Goal: Transaction & Acquisition: Purchase product/service

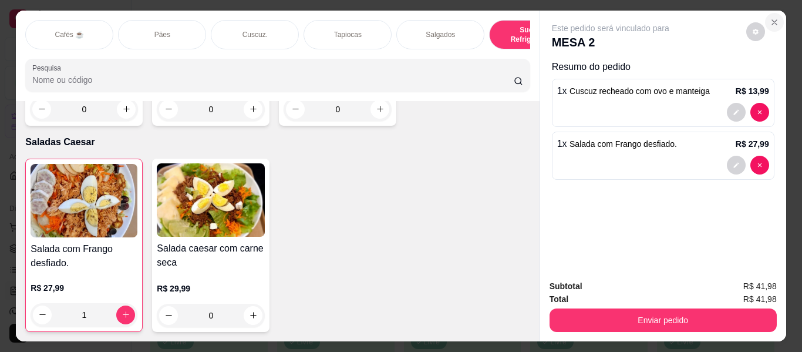
click at [770, 21] on icon "Close" at bounding box center [774, 22] width 9 height 9
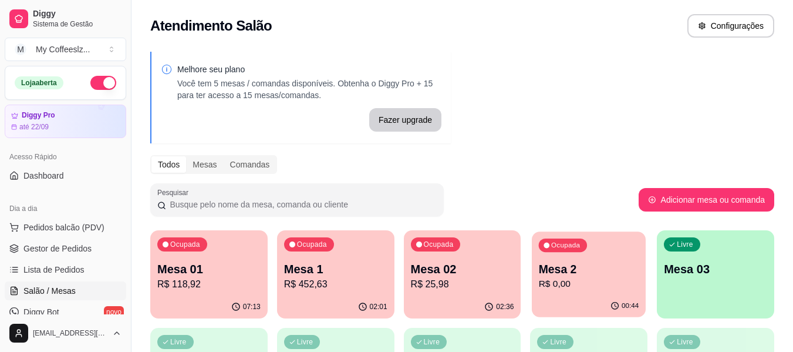
click at [621, 271] on p "Mesa 2" at bounding box center [589, 269] width 100 height 16
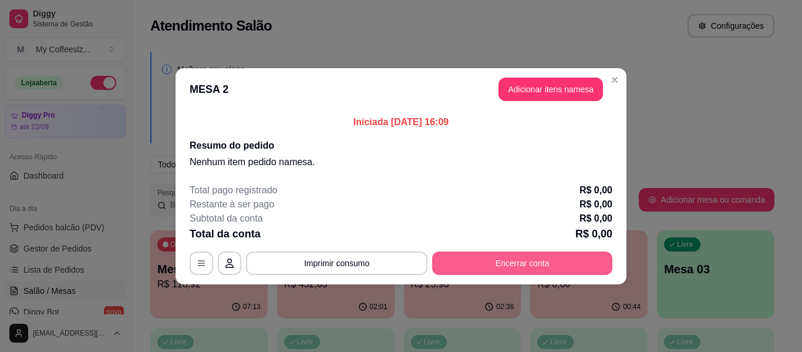
click at [538, 261] on button "Encerrar conta" at bounding box center [522, 262] width 180 height 23
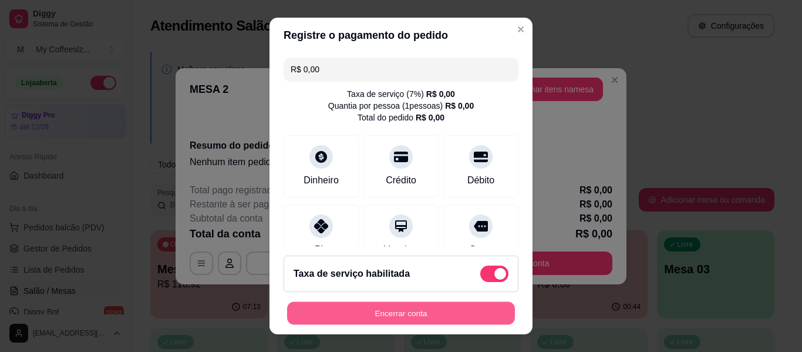
click at [337, 315] on button "Encerrar conta" at bounding box center [401, 313] width 228 height 23
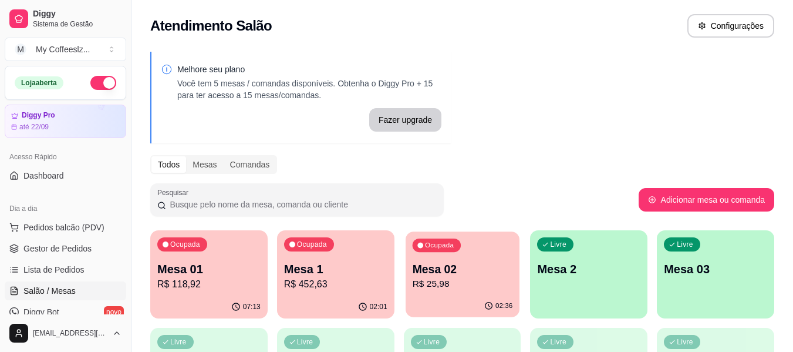
click at [471, 281] on p "R$ 25,98" at bounding box center [462, 284] width 100 height 14
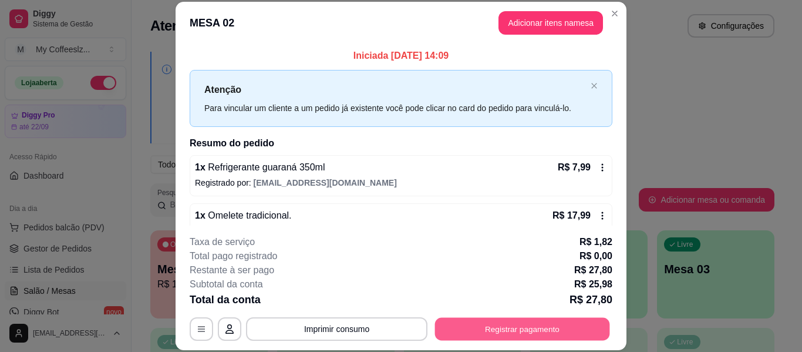
click at [474, 325] on button "Registrar pagamento" at bounding box center [522, 329] width 175 height 23
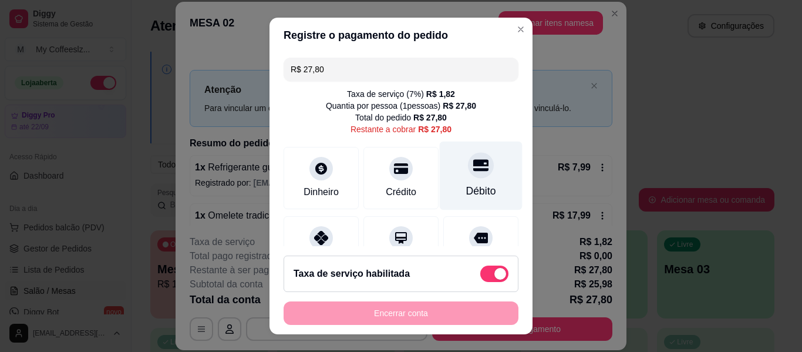
click at [473, 172] on icon at bounding box center [480, 164] width 15 height 15
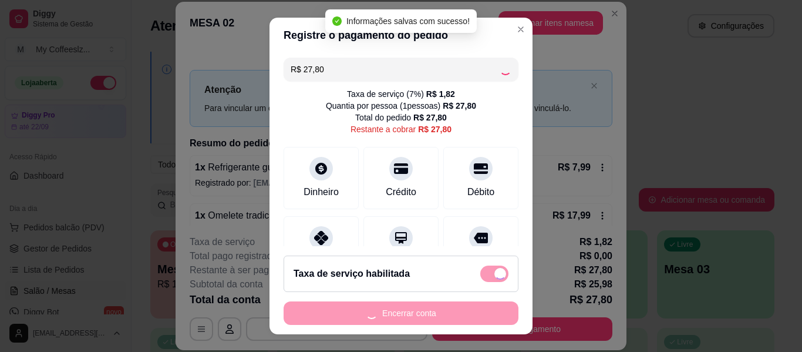
type input "R$ 0,00"
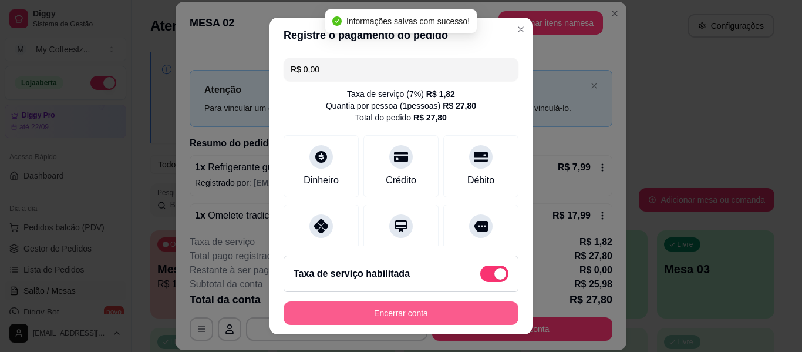
click at [427, 308] on button "Encerrar conta" at bounding box center [401, 312] width 235 height 23
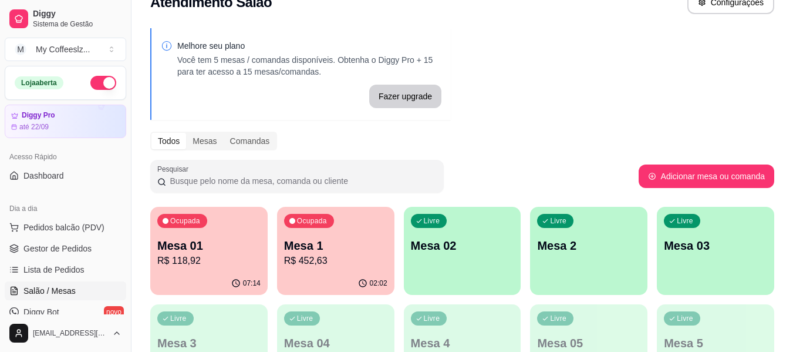
scroll to position [59, 0]
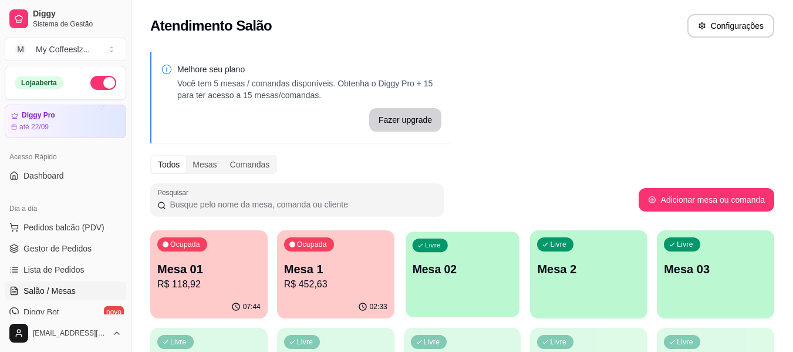
click at [480, 295] on div "Livre Mesa 02" at bounding box center [463, 267] width 114 height 72
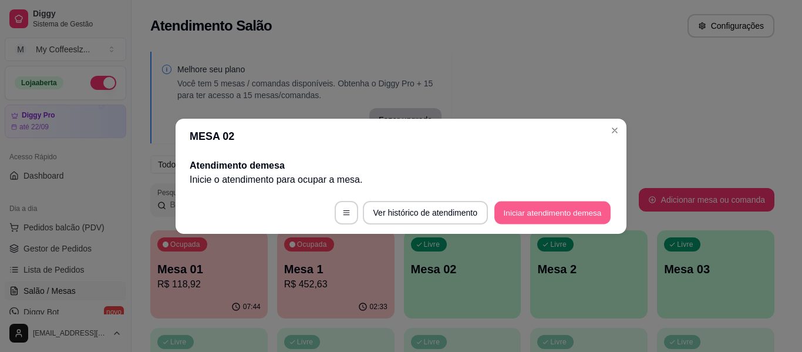
click at [524, 211] on button "Iniciar atendimento de mesa" at bounding box center [552, 212] width 116 height 23
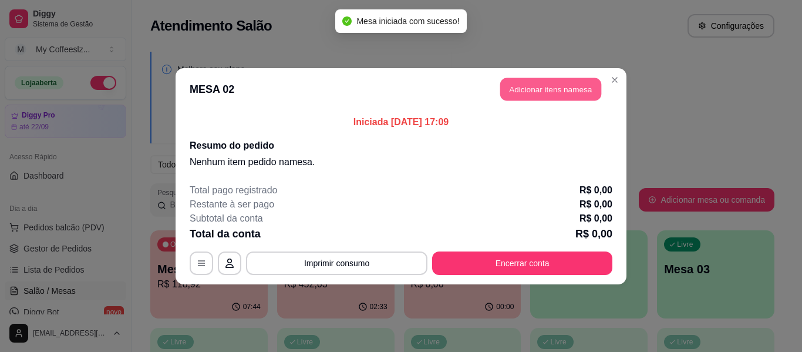
click at [531, 96] on button "Adicionar itens na mesa" at bounding box center [550, 88] width 101 height 23
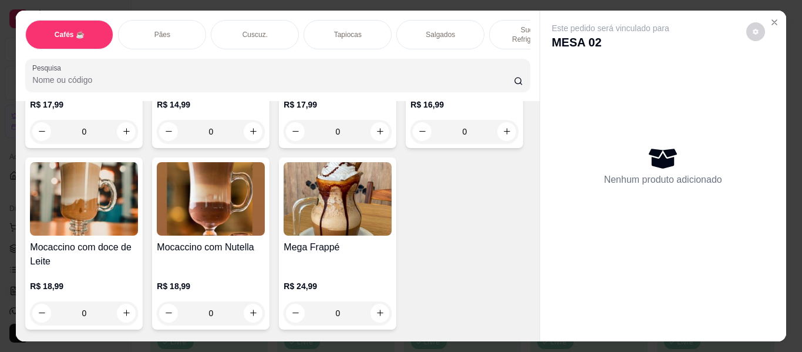
scroll to position [1478, 0]
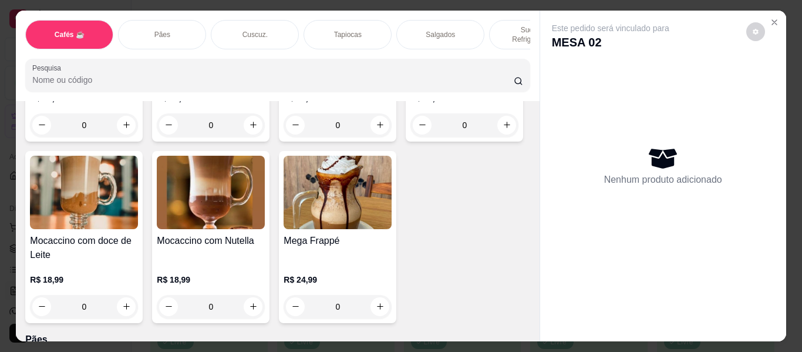
type input "1"
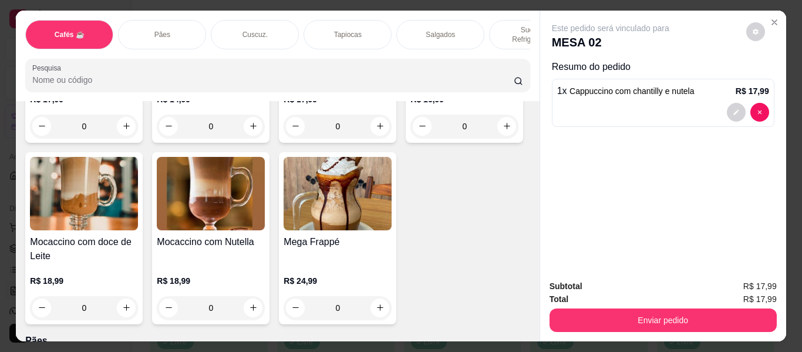
scroll to position [1267, 0]
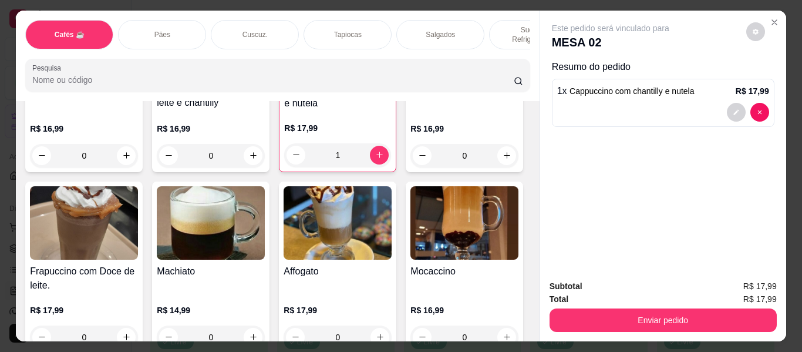
type input "1"
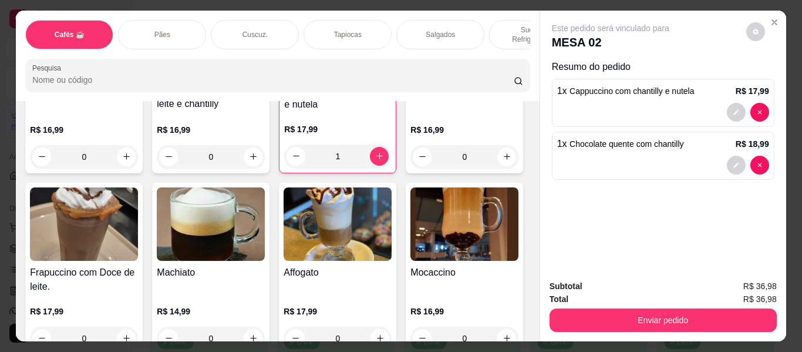
click at [441, 20] on div "Salgados" at bounding box center [440, 34] width 88 height 29
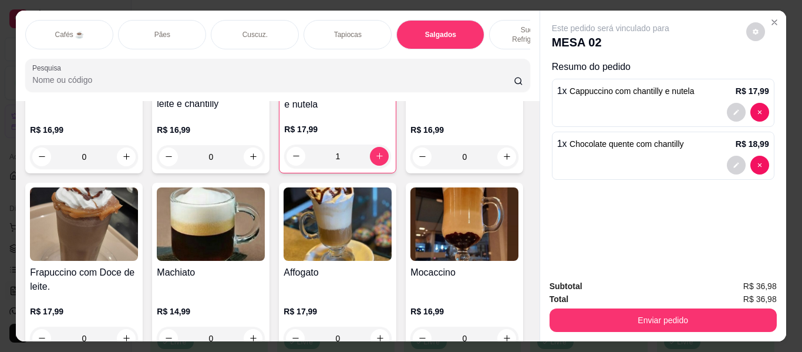
scroll to position [32, 0]
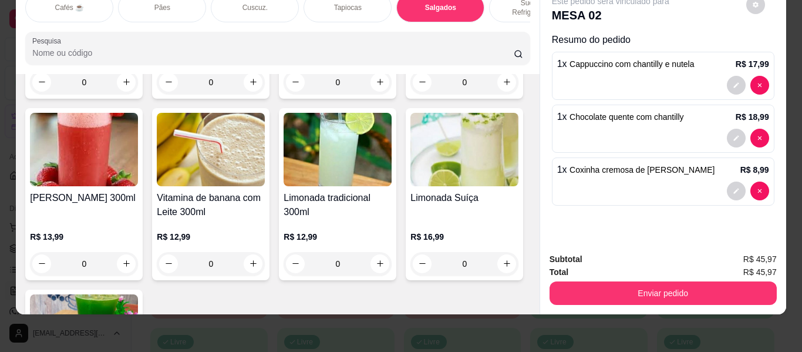
type input "1"
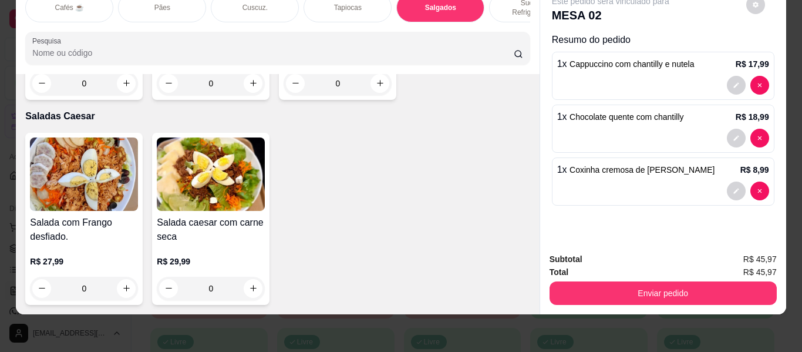
scroll to position [6752, 0]
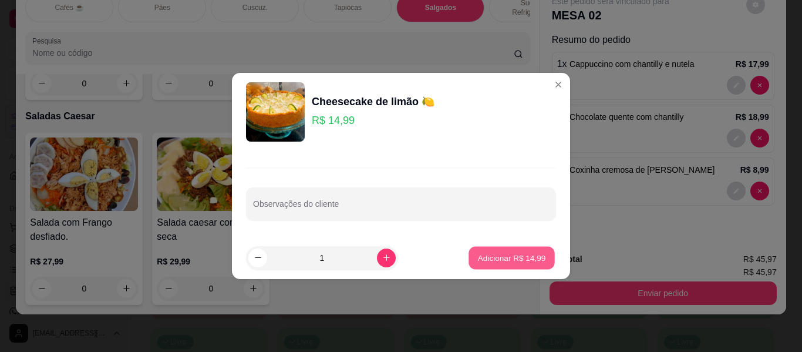
click at [481, 250] on button "Adicionar R$ 14,99" at bounding box center [511, 257] width 86 height 23
type input "1"
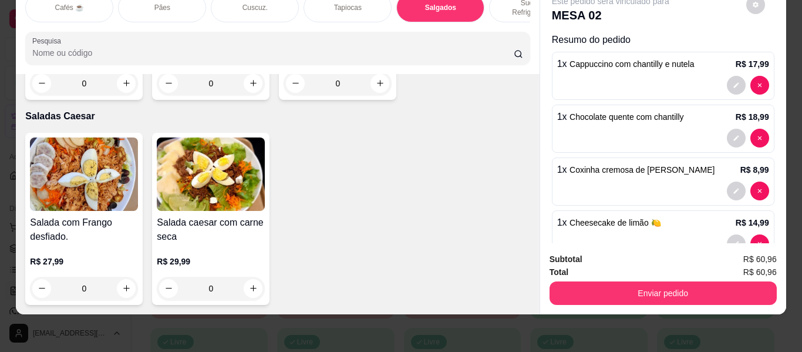
scroll to position [7174, 0]
type input "1"
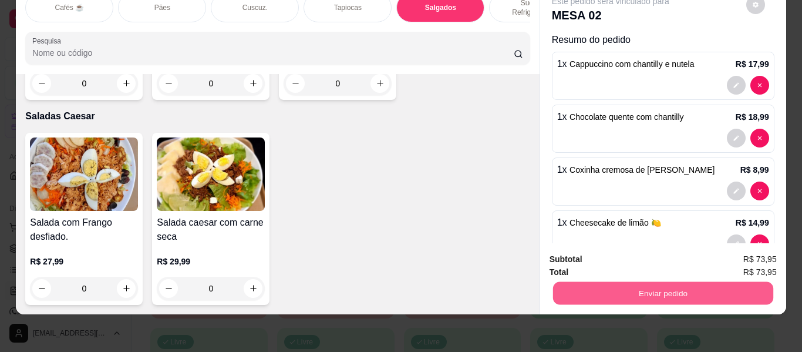
click at [620, 284] on button "Enviar pedido" at bounding box center [662, 293] width 220 height 23
click at [626, 253] on button "Não registrar e enviar pedido" at bounding box center [624, 255] width 119 height 22
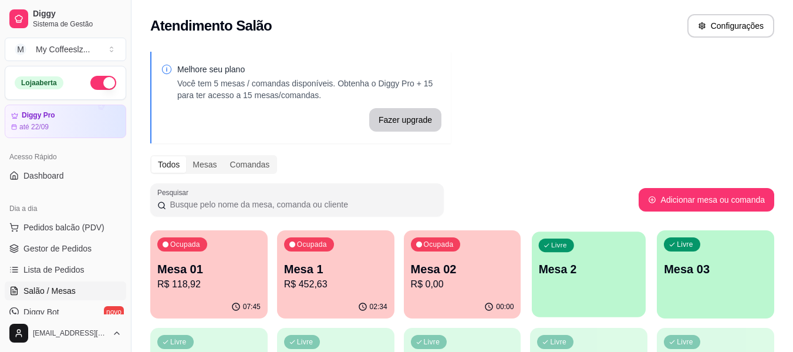
click at [557, 293] on div "Livre Mesa 2" at bounding box center [589, 267] width 114 height 72
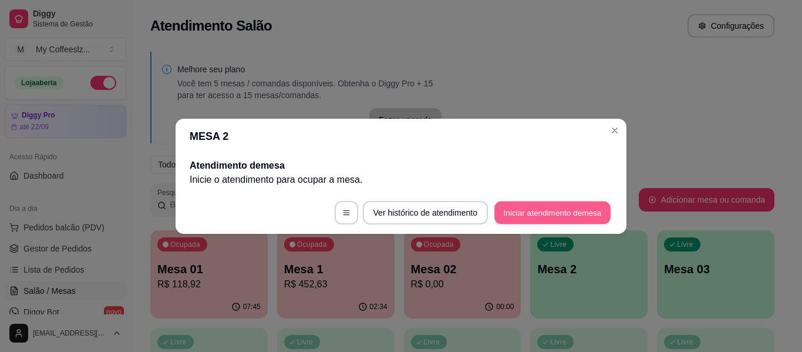
click at [558, 216] on button "Iniciar atendimento de mesa" at bounding box center [552, 212] width 116 height 23
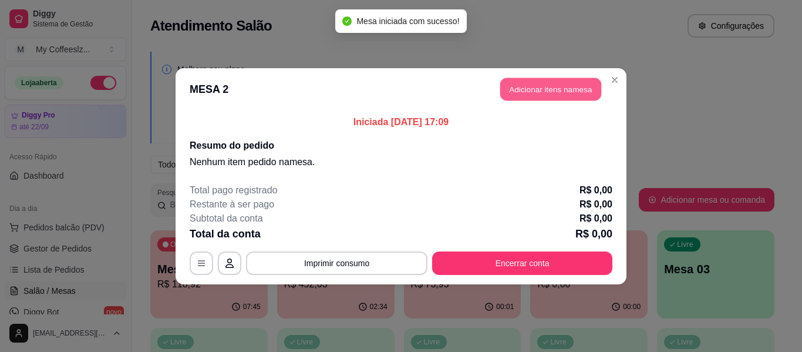
click at [527, 83] on button "Adicionar itens na mesa" at bounding box center [550, 88] width 101 height 23
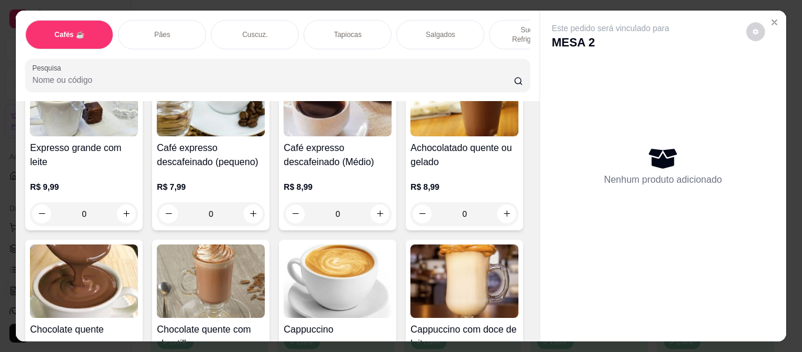
scroll to position [0, 0]
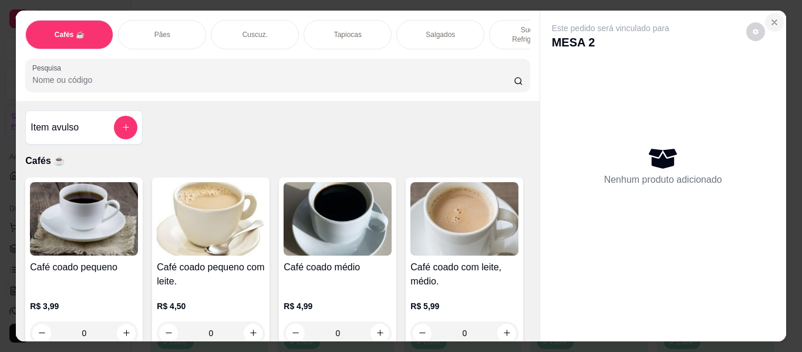
click at [773, 18] on icon "Close" at bounding box center [774, 22] width 9 height 9
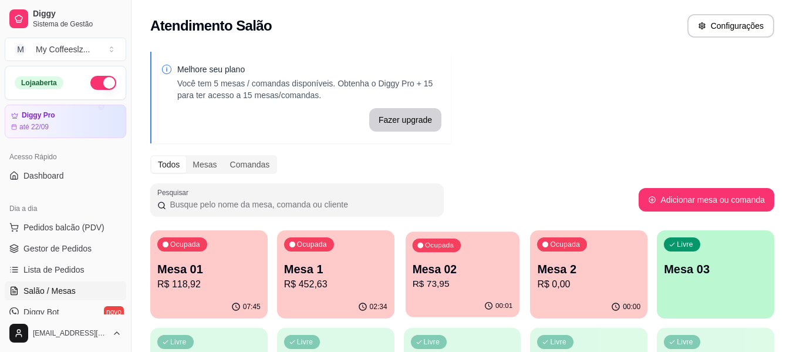
click at [448, 301] on div "00:01" at bounding box center [463, 306] width 114 height 22
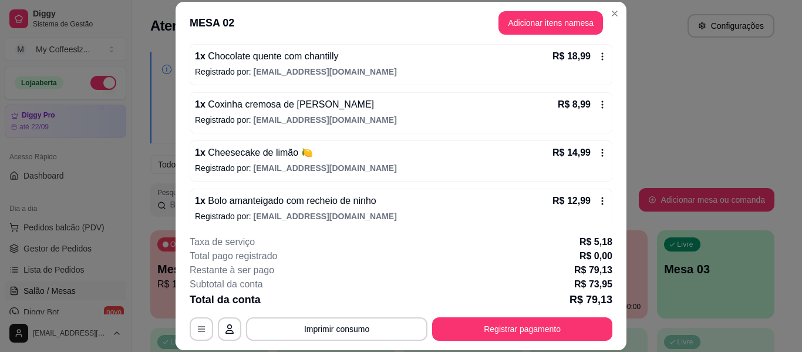
scroll to position [168, 0]
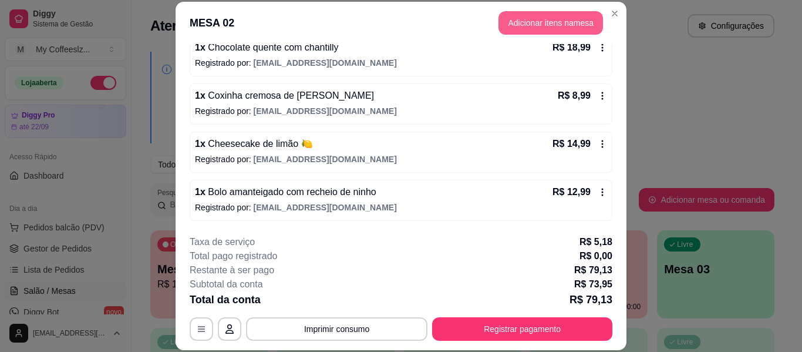
click at [555, 25] on button "Adicionar itens na mesa" at bounding box center [550, 22] width 105 height 23
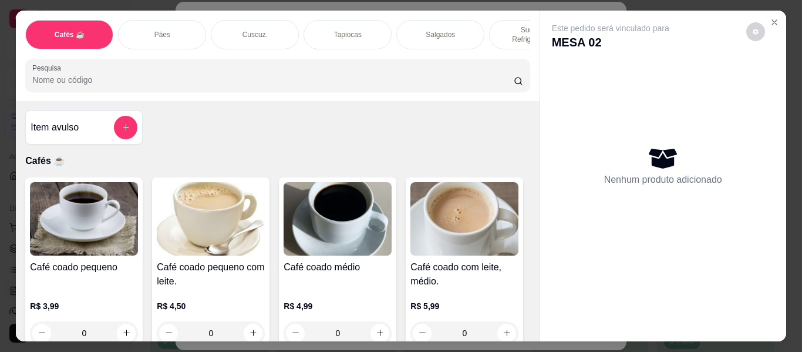
click at [495, 23] on div "Sucos e Refrigerantes" at bounding box center [533, 34] width 88 height 29
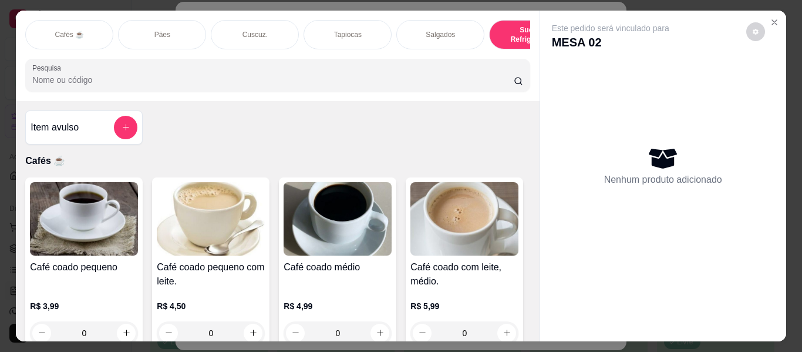
scroll to position [32, 0]
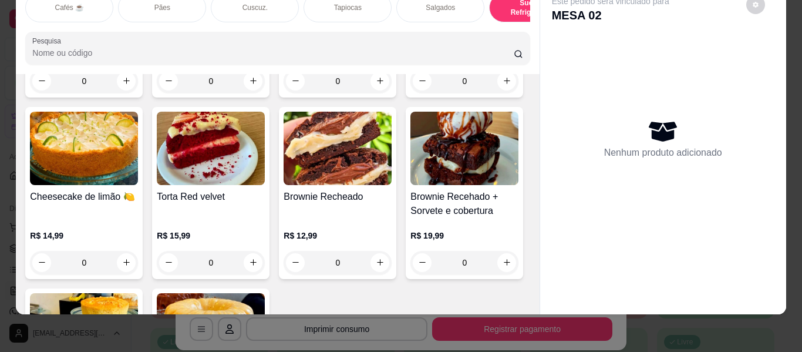
type input "1"
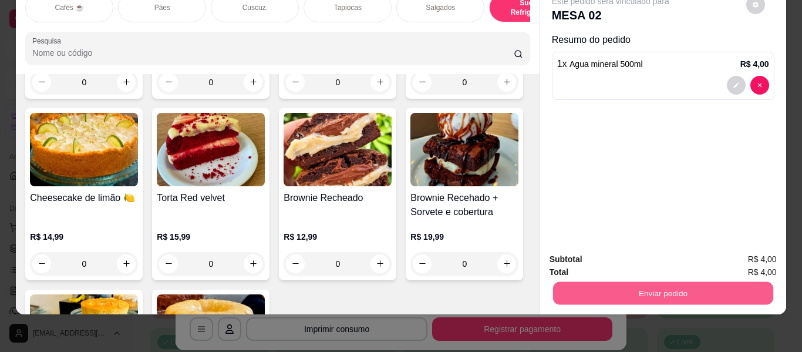
click at [601, 294] on button "Enviar pedido" at bounding box center [662, 293] width 220 height 23
click at [601, 282] on button "Enviar pedido" at bounding box center [662, 293] width 220 height 23
click at [605, 252] on button "Não registrar e enviar pedido" at bounding box center [624, 255] width 119 height 22
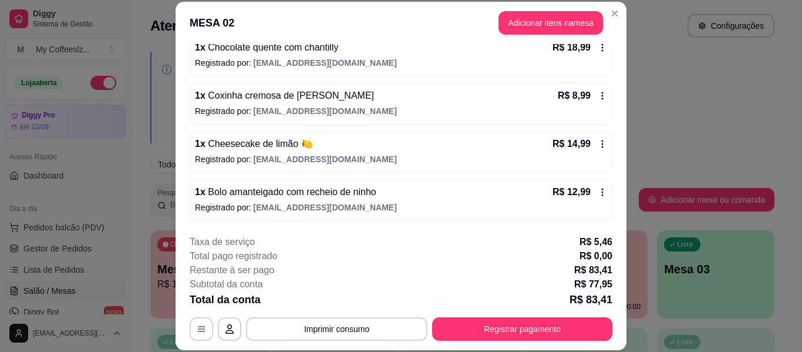
scroll to position [216, 0]
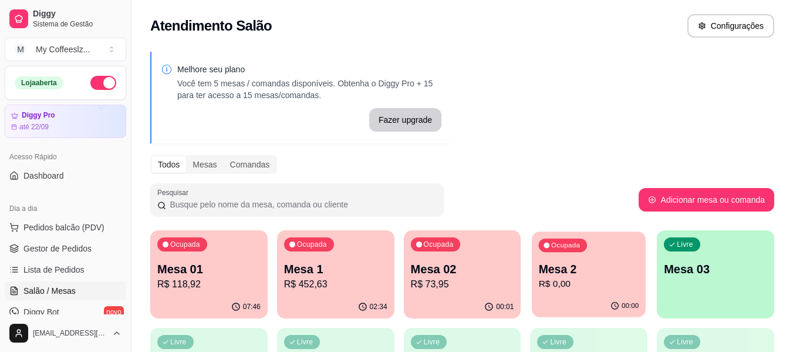
click at [609, 281] on p "R$ 0,00" at bounding box center [589, 284] width 100 height 14
click at [579, 302] on div "00:01" at bounding box center [589, 306] width 114 height 22
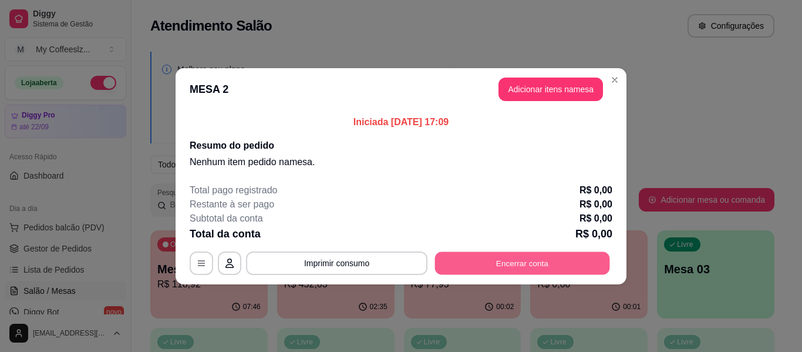
click at [518, 259] on button "Encerrar conta" at bounding box center [522, 262] width 175 height 23
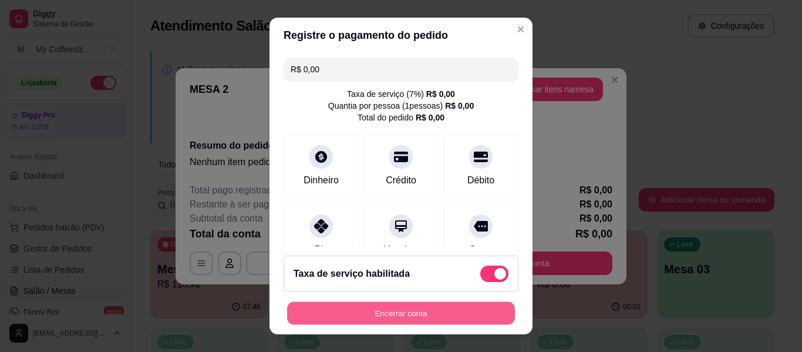
click at [397, 321] on button "Encerrar conta" at bounding box center [401, 313] width 228 height 23
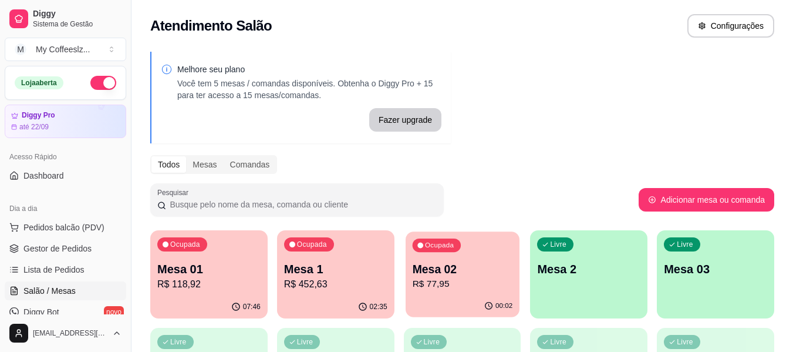
click at [471, 289] on p "R$ 77,95" at bounding box center [462, 284] width 100 height 14
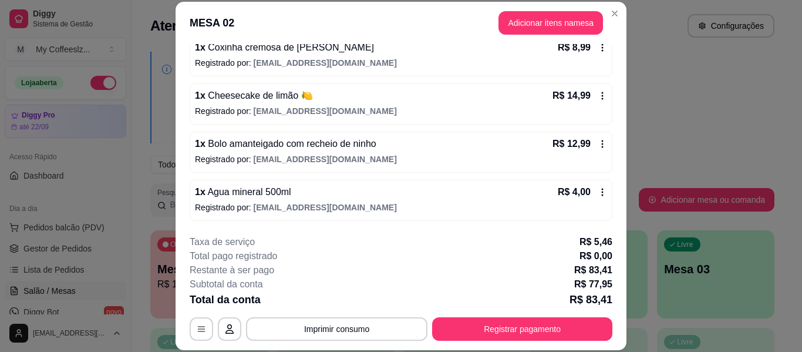
click at [619, 179] on div "MESA 02 Adicionar itens na mesa Iniciada [DATE] 17:09 Atenção Para vincular um …" at bounding box center [401, 176] width 802 height 352
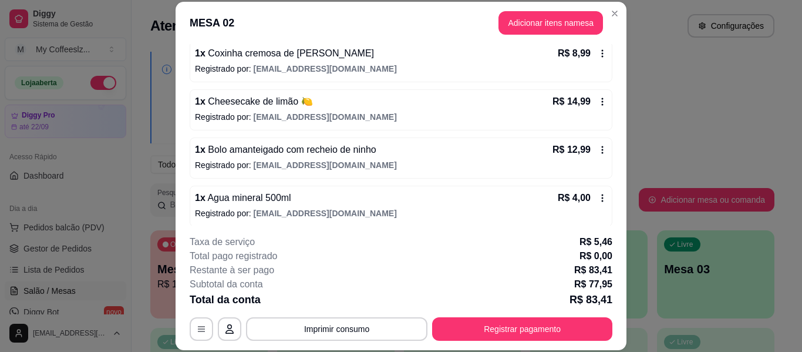
scroll to position [211, 0]
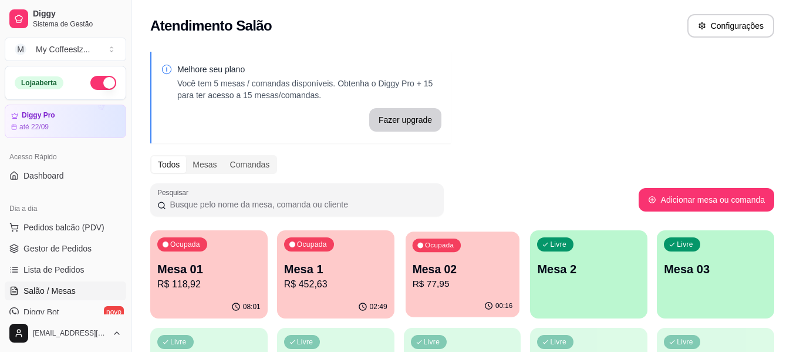
click at [455, 306] on div "00:16" at bounding box center [463, 306] width 114 height 22
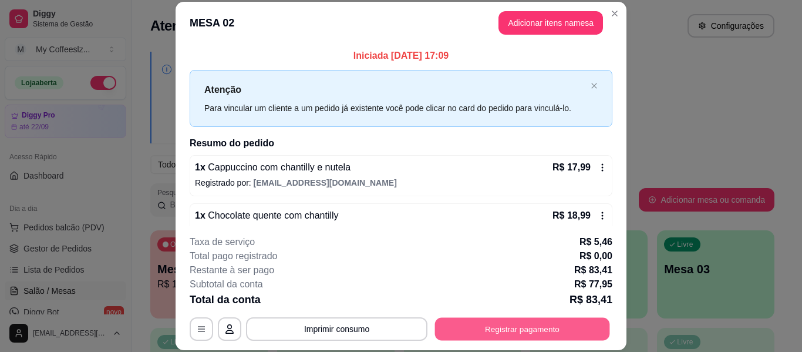
click at [459, 320] on button "Registrar pagamento" at bounding box center [522, 329] width 175 height 23
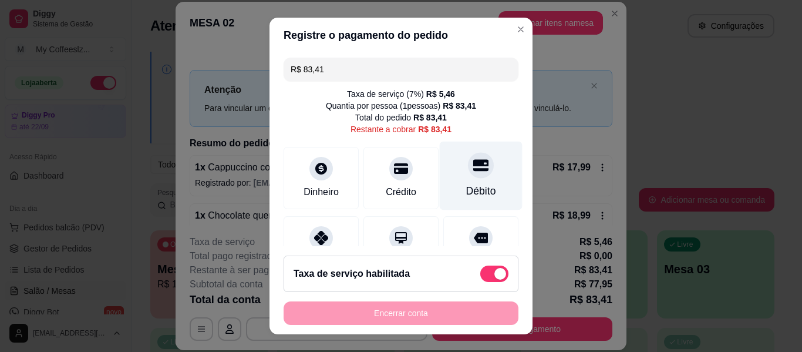
click at [446, 181] on div "Débito" at bounding box center [481, 175] width 83 height 69
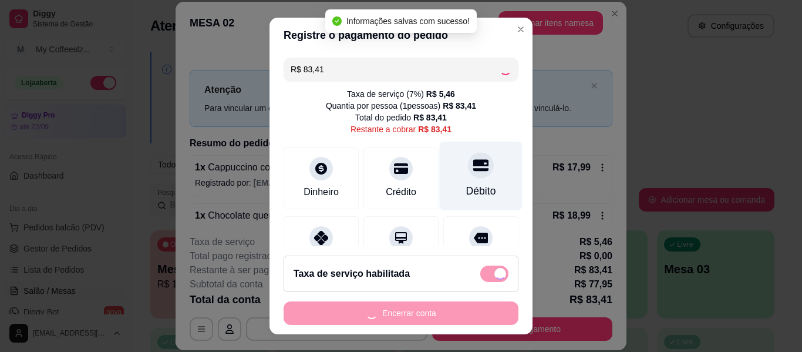
type input "R$ 0,00"
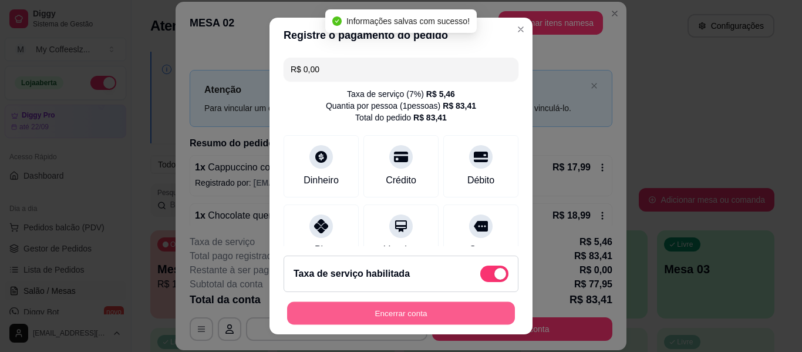
click at [412, 311] on button "Encerrar conta" at bounding box center [401, 313] width 228 height 23
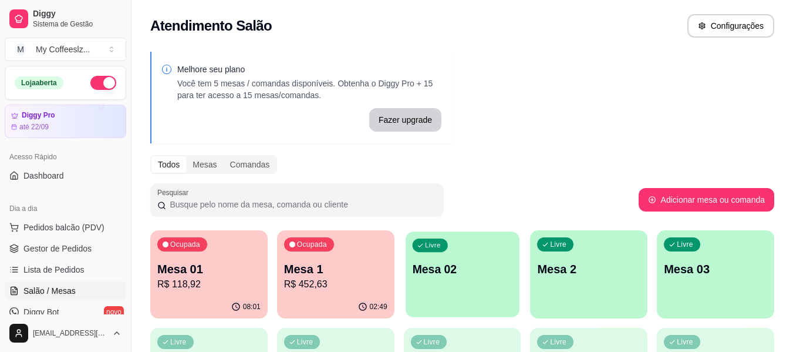
click at [484, 294] on div "Livre Mesa 02" at bounding box center [463, 267] width 114 height 72
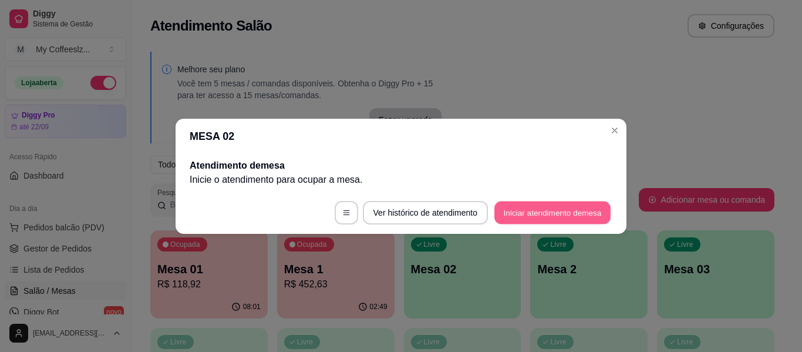
click at [547, 201] on button "Iniciar atendimento de mesa" at bounding box center [552, 212] width 116 height 23
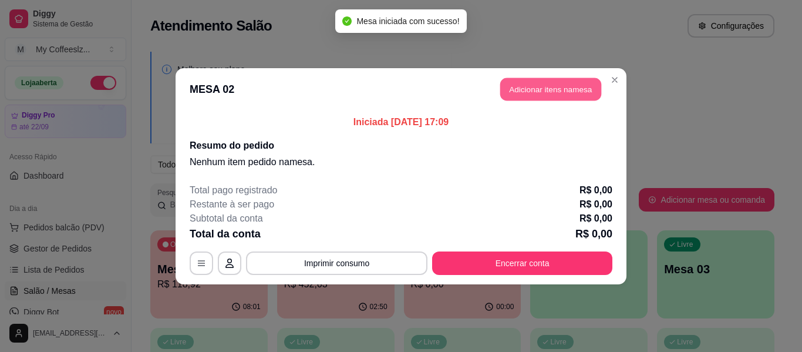
click at [514, 81] on button "Adicionar itens na mesa" at bounding box center [550, 88] width 101 height 23
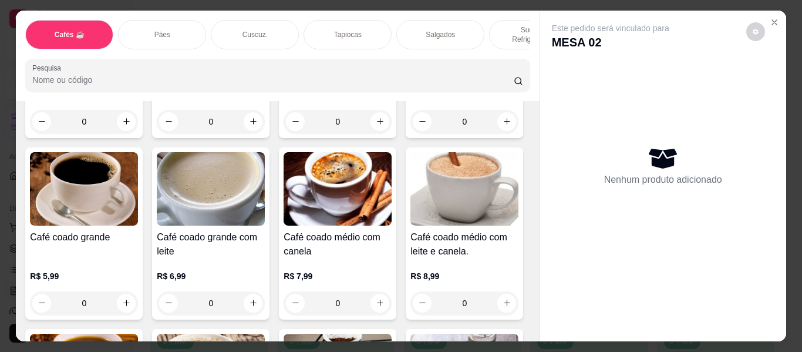
scroll to position [422, 0]
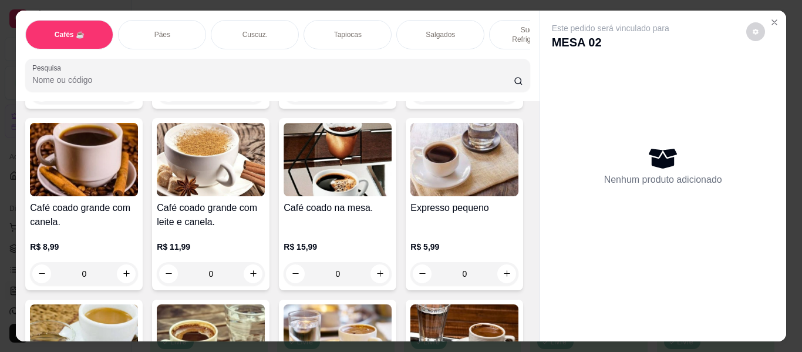
click at [334, 30] on p "Tapiocas" at bounding box center [348, 34] width 28 height 9
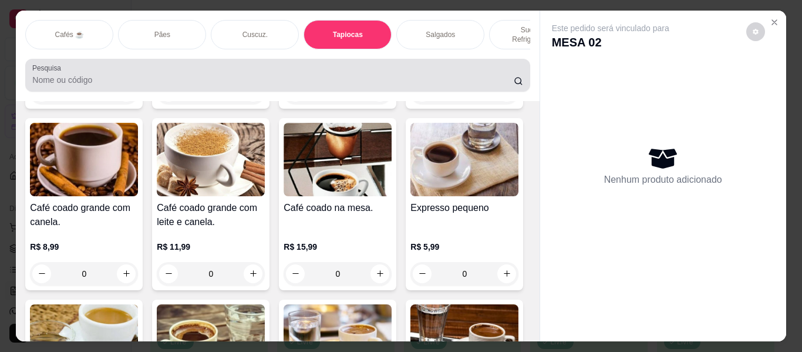
scroll to position [32, 0]
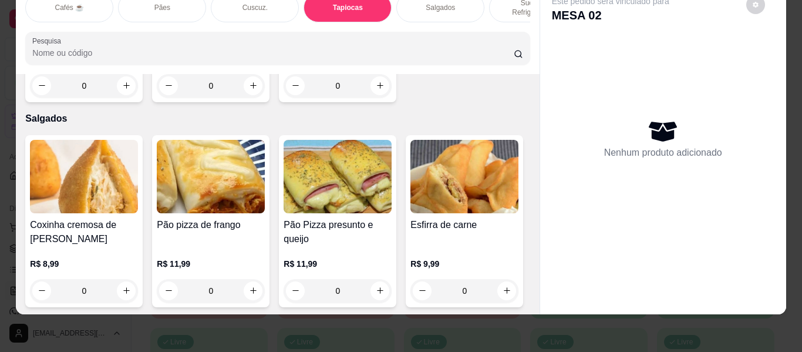
drag, startPoint x: 487, startPoint y: 167, endPoint x: 529, endPoint y: 171, distance: 41.9
click at [529, 171] on div "Item avulso Cafés ☕ Café coado pequeno R$ 3,99 0 Café coado pequeno com leite. …" at bounding box center [277, 194] width 523 height 240
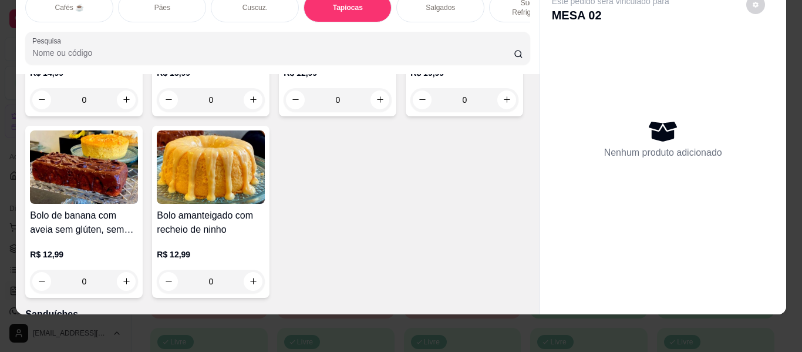
scroll to position [5625, 0]
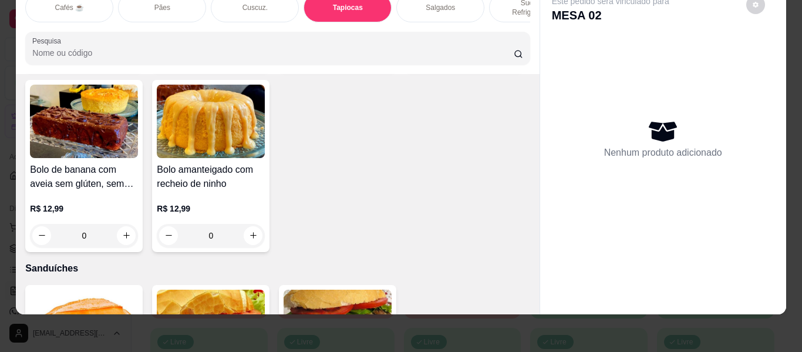
type input "1"
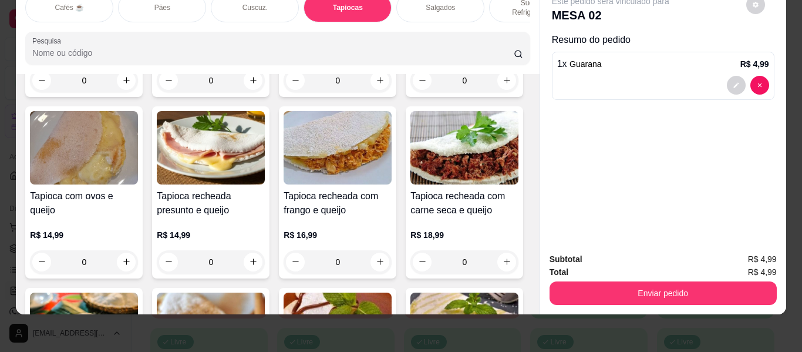
scroll to position [2744, 0]
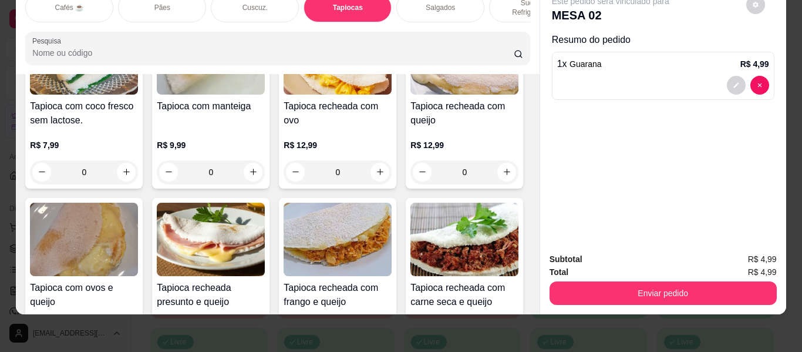
drag, startPoint x: 414, startPoint y: 85, endPoint x: 534, endPoint y: 112, distance: 122.1
click at [534, 112] on div "Item avulso Cafés ☕ Café coado pequeno R$ 3,99 0 Café coado pequeno com leite. …" at bounding box center [277, 194] width 523 height 240
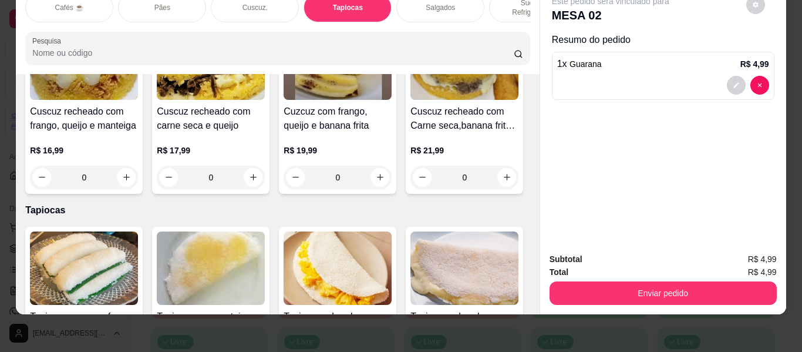
scroll to position [2533, 0]
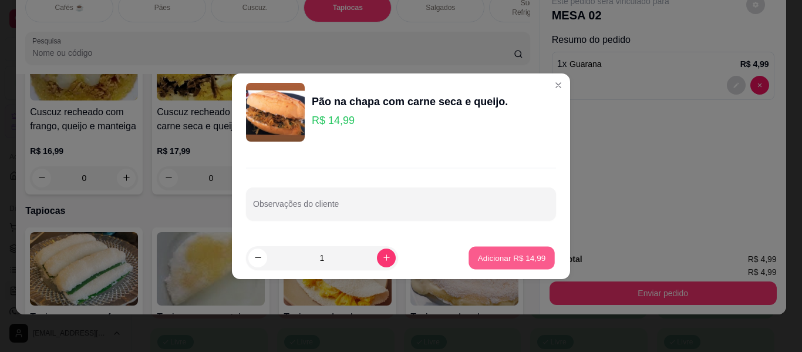
click at [512, 258] on p "Adicionar R$ 14,99" at bounding box center [512, 257] width 68 height 11
type input "1"
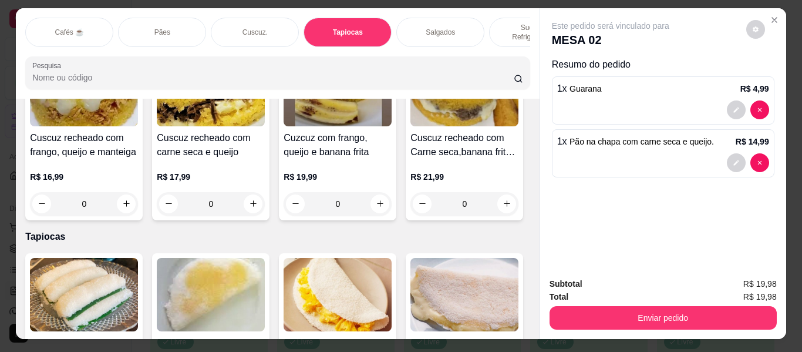
scroll to position [0, 0]
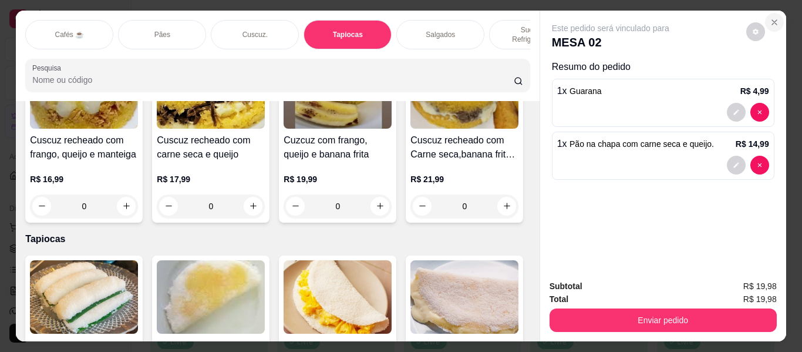
click at [772, 18] on icon "Close" at bounding box center [774, 22] width 9 height 9
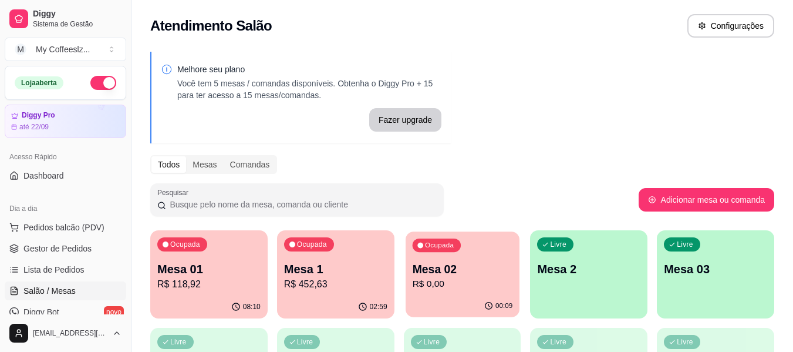
click at [430, 290] on p "R$ 0,00" at bounding box center [462, 284] width 100 height 14
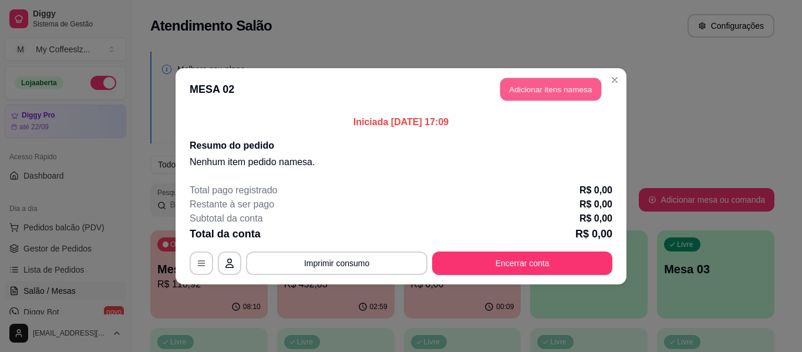
click at [544, 95] on button "Adicionar itens na mesa" at bounding box center [550, 88] width 101 height 23
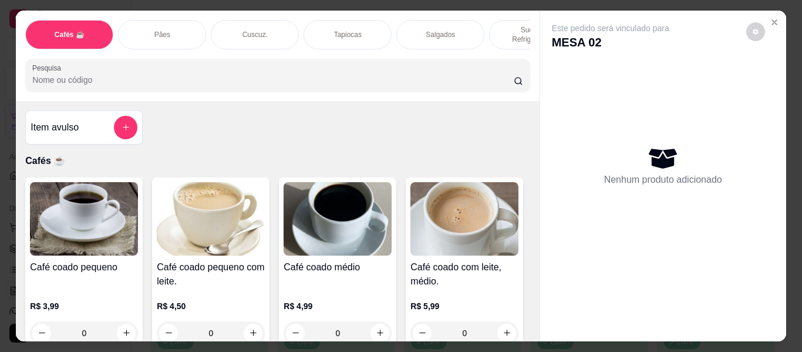
click at [399, 135] on div "Item avulso Cafés ☕ Café coado pequeno R$ 3,99 0 Café coado pequeno com leite. …" at bounding box center [277, 221] width 523 height 240
click at [264, 132] on div "Item avulso Cafés ☕ Café coado pequeno R$ 3,99 0 Café coado pequeno com leite. …" at bounding box center [277, 221] width 523 height 240
click at [217, 126] on div "Item avulso Cafés ☕ Café coado pequeno R$ 3,99 0 Café coado pequeno com leite. …" at bounding box center [277, 221] width 523 height 240
click at [771, 13] on button "Close" at bounding box center [774, 22] width 19 height 19
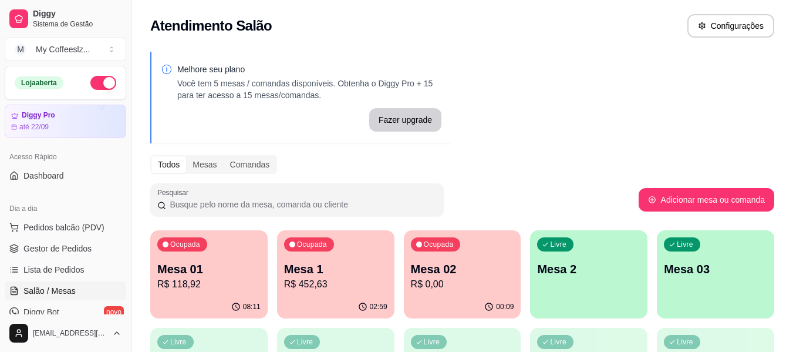
click at [438, 295] on div "00:09" at bounding box center [462, 306] width 117 height 23
click at [464, 264] on p "Mesa 02" at bounding box center [462, 269] width 100 height 16
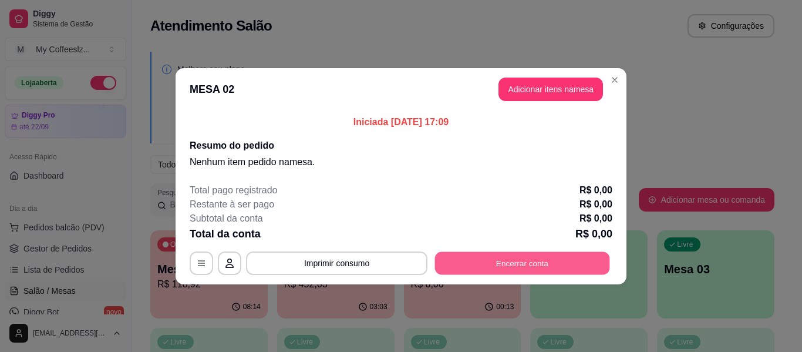
click at [476, 265] on button "Encerrar conta" at bounding box center [522, 262] width 175 height 23
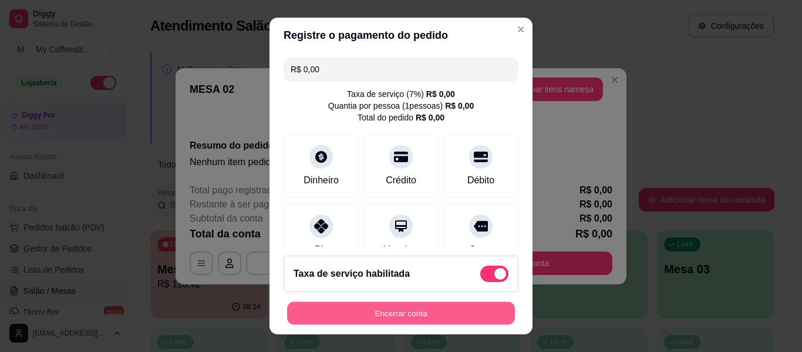
click at [411, 307] on button "Encerrar conta" at bounding box center [401, 313] width 228 height 23
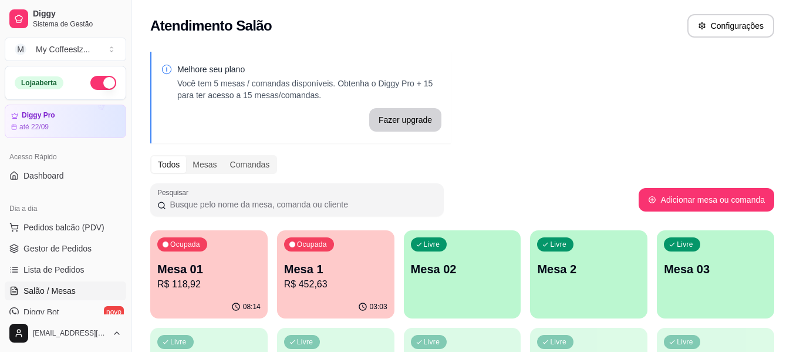
click at [464, 271] on p "Mesa 02" at bounding box center [462, 269] width 103 height 16
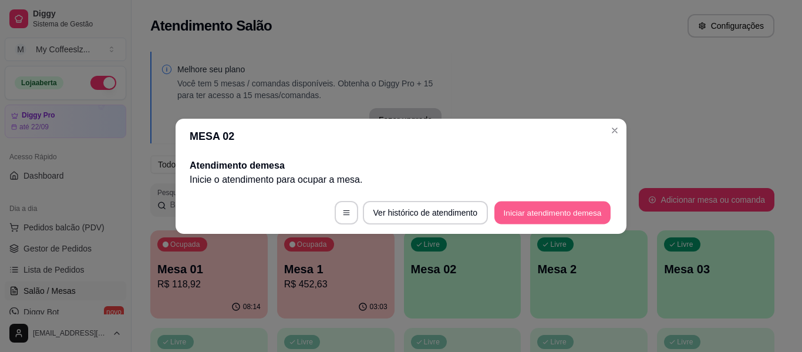
click at [514, 211] on button "Iniciar atendimento de mesa" at bounding box center [552, 212] width 116 height 23
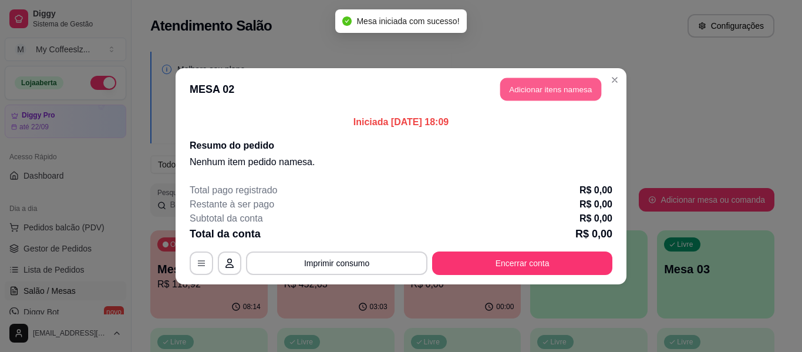
click at [514, 95] on button "Adicionar itens na mesa" at bounding box center [550, 88] width 101 height 23
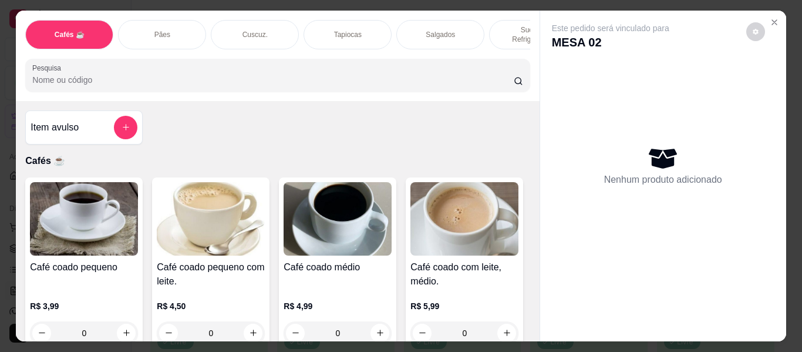
click at [322, 23] on div "Tapiocas" at bounding box center [348, 34] width 88 height 29
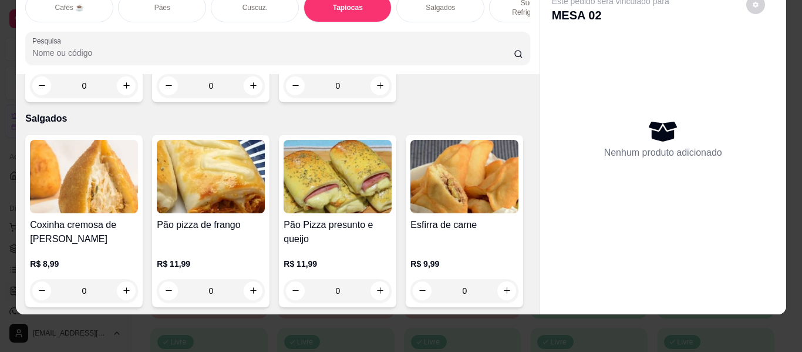
type input "1"
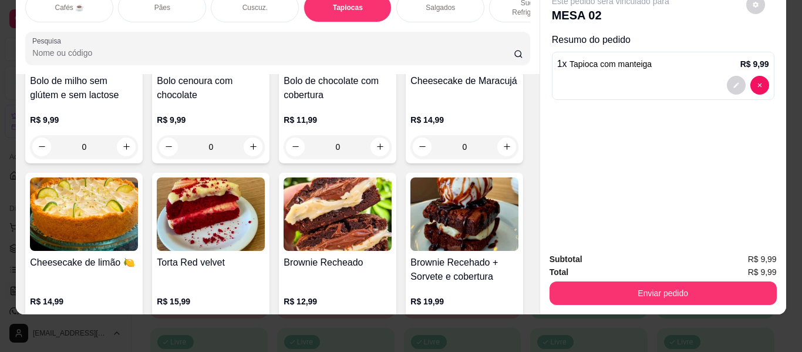
scroll to position [5374, 0]
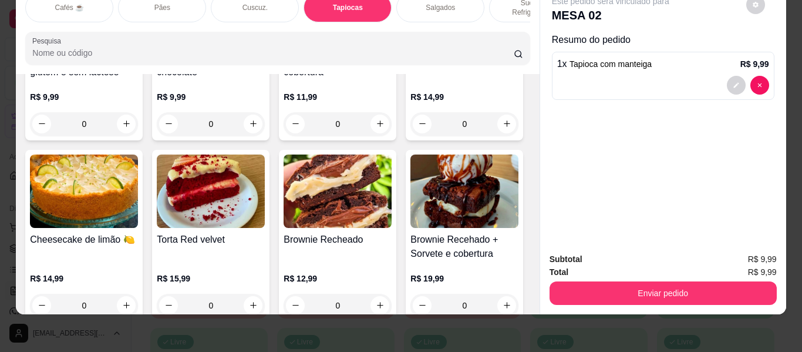
type input "1"
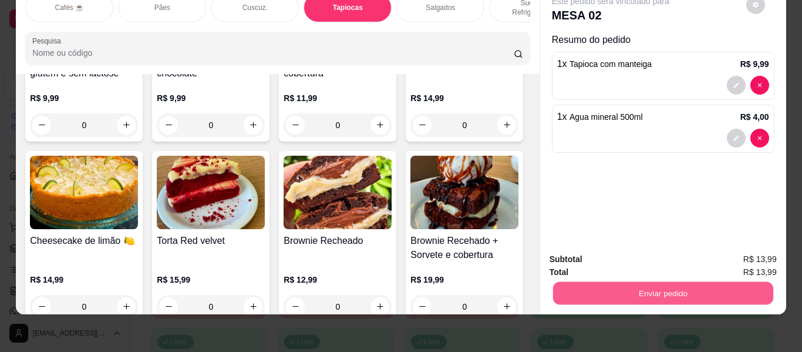
click at [577, 288] on button "Enviar pedido" at bounding box center [662, 293] width 220 height 23
click at [587, 248] on button "Não registrar e enviar pedido" at bounding box center [624, 255] width 122 height 22
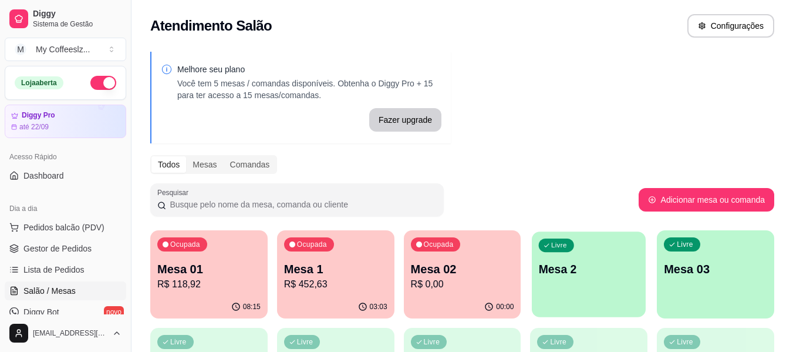
click at [605, 280] on div "Livre Mesa 2" at bounding box center [589, 267] width 114 height 72
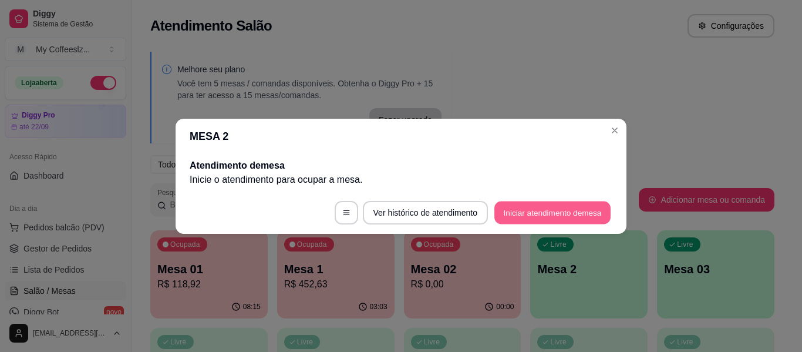
click at [557, 216] on button "Iniciar atendimento de mesa" at bounding box center [552, 212] width 116 height 23
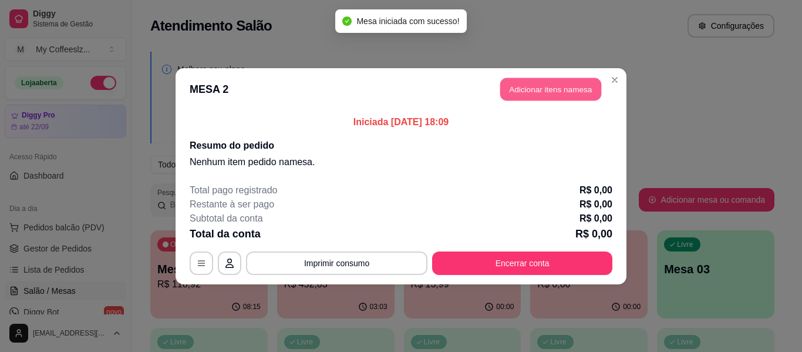
click at [510, 89] on button "Adicionar itens na mesa" at bounding box center [550, 88] width 101 height 23
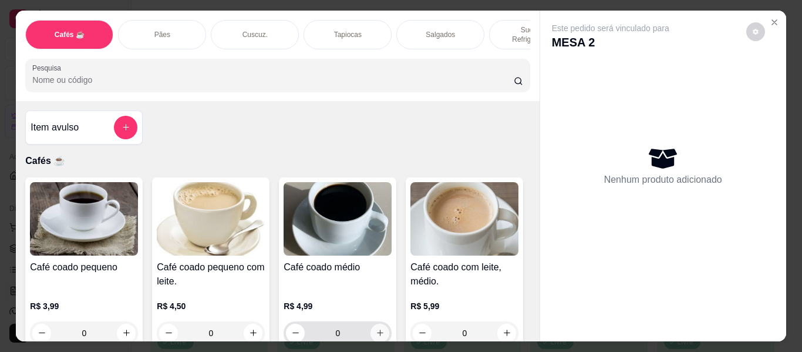
click at [377, 328] on icon "increase-product-quantity" at bounding box center [380, 332] width 9 height 9
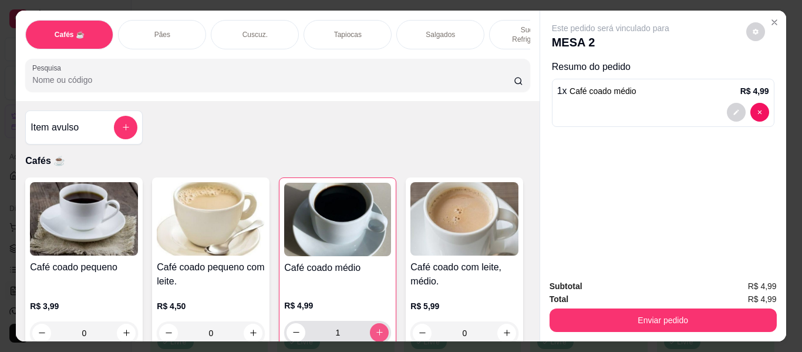
type input "1"
click at [330, 20] on div "Tapiocas" at bounding box center [348, 34] width 88 height 29
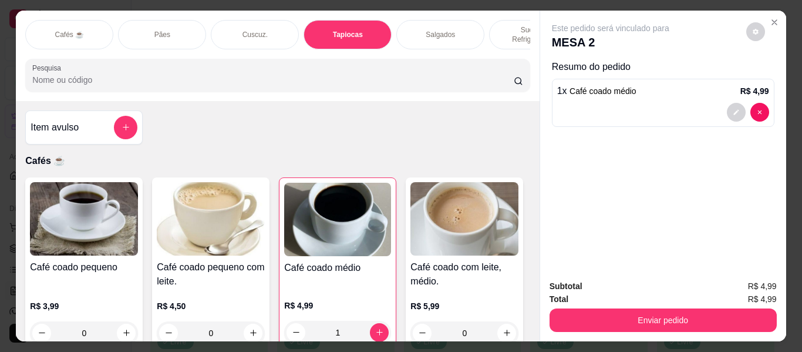
scroll to position [32, 0]
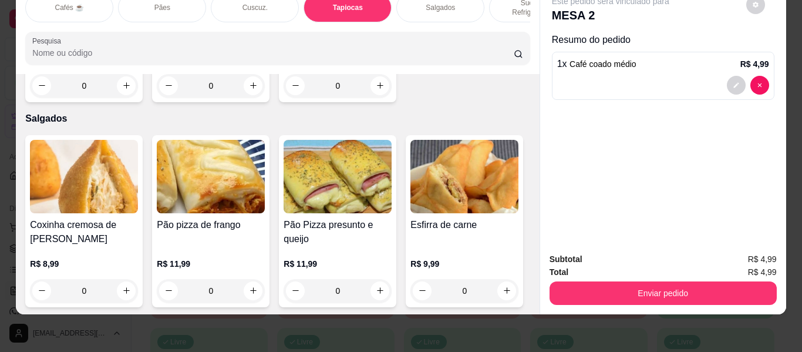
type input "1"
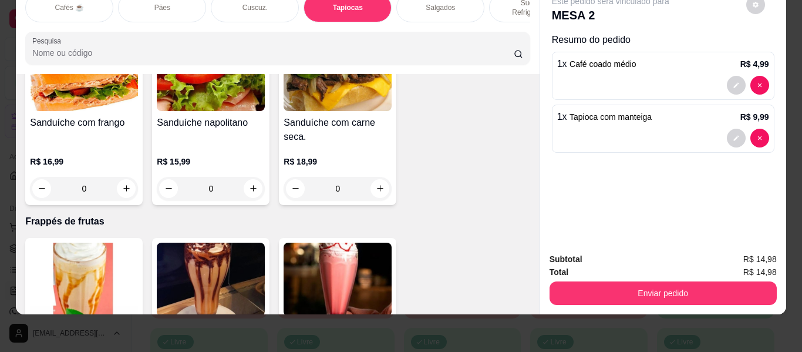
scroll to position [5900, 0]
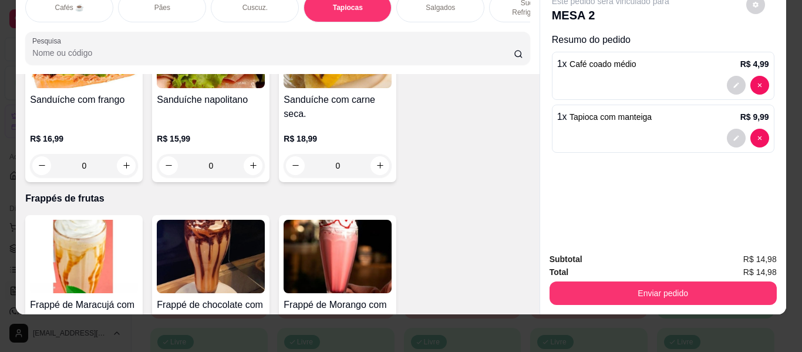
type input "1"
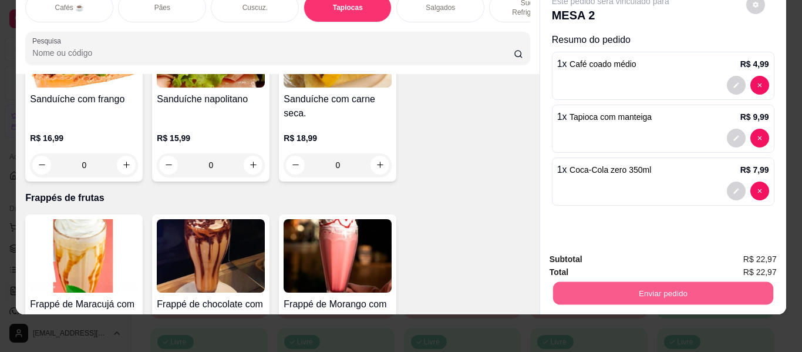
click at [643, 288] on button "Enviar pedido" at bounding box center [662, 293] width 220 height 23
click at [641, 245] on button "Não registrar e enviar pedido" at bounding box center [624, 255] width 119 height 22
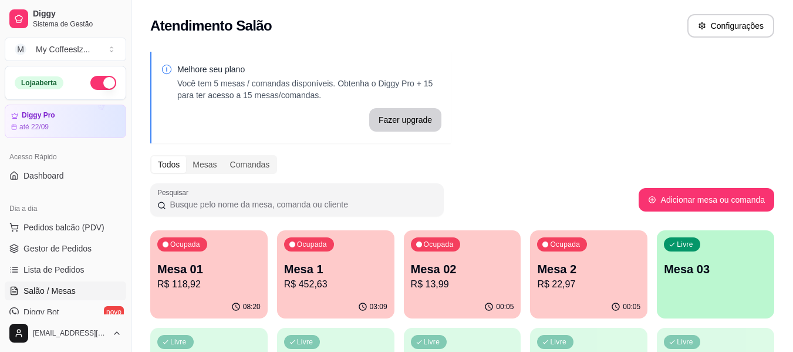
click at [466, 287] on p "R$ 13,99" at bounding box center [462, 284] width 103 height 14
click at [557, 298] on div "00:05" at bounding box center [589, 306] width 114 height 22
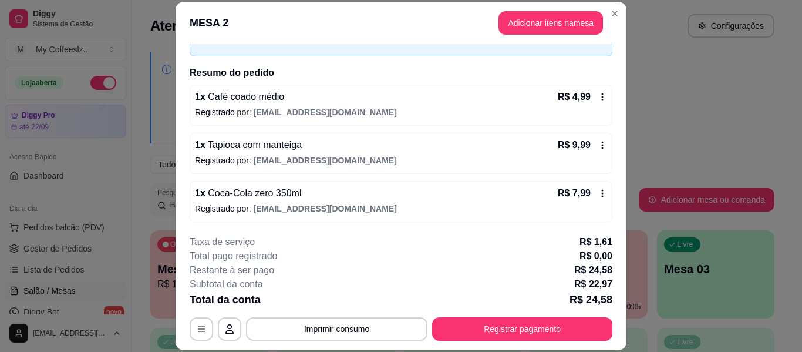
scroll to position [72, 0]
